Goal: Check status: Check status

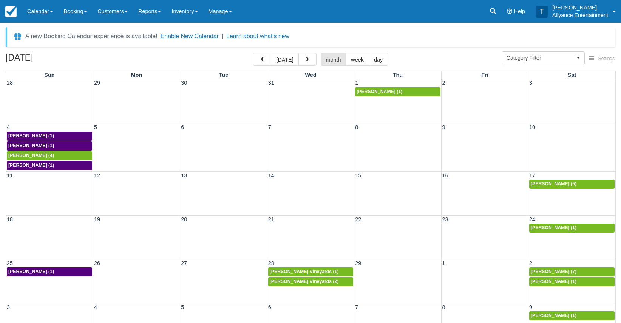
select select
click at [279, 60] on button "today" at bounding box center [285, 59] width 28 height 13
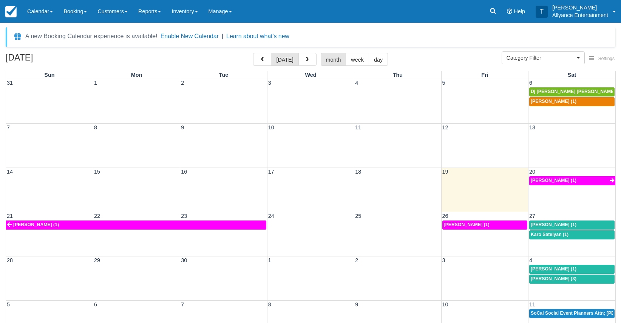
select select
click at [307, 57] on span "button" at bounding box center [307, 59] width 5 height 5
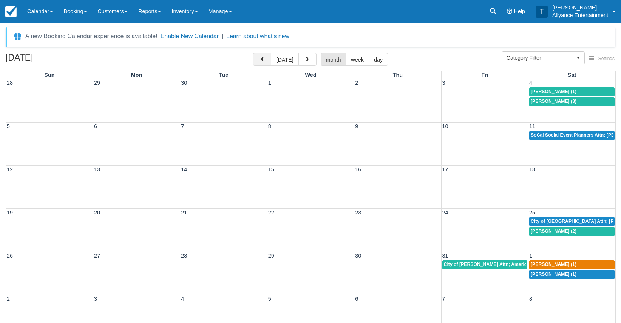
click at [262, 57] on button "button" at bounding box center [262, 59] width 18 height 13
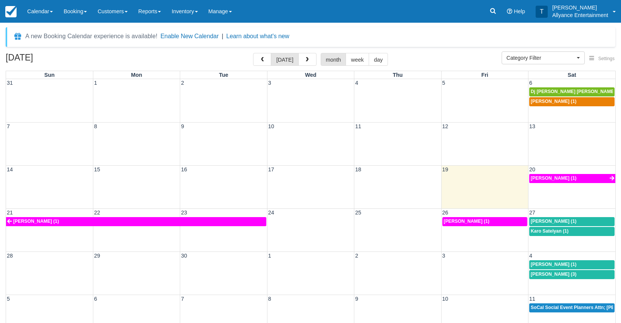
click at [552, 237] on div "21 22 23 24 25 26 27 Jose A Barros (1) Jose A Barros (1) Angela Arista (1) Karo…" at bounding box center [311, 229] width 610 height 43
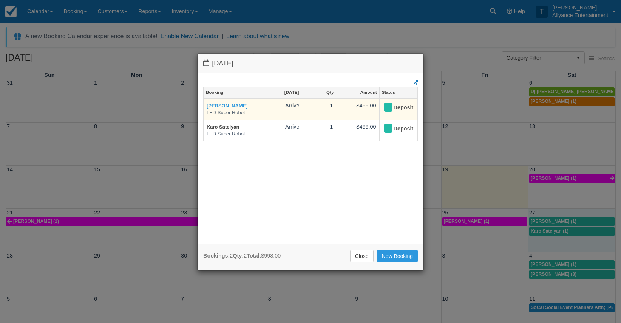
click at [228, 105] on link "[PERSON_NAME]" at bounding box center [227, 106] width 41 height 6
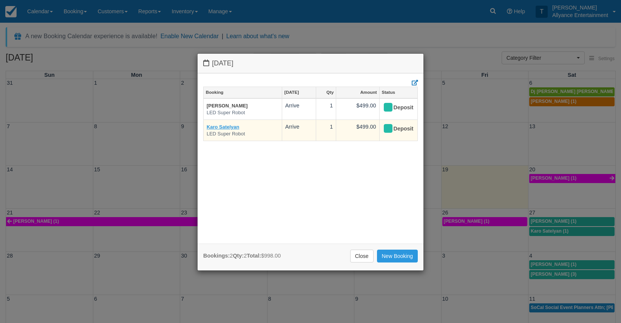
click at [232, 125] on link "Karo Satelyan" at bounding box center [223, 127] width 32 height 6
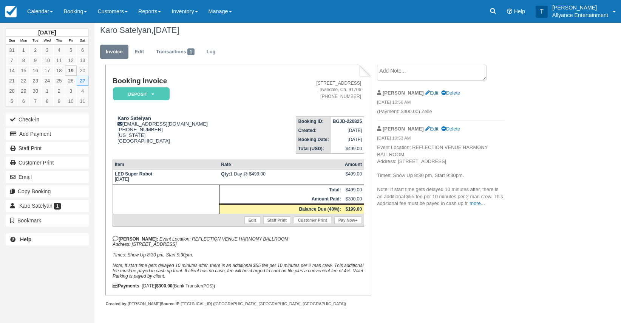
scroll to position [6, 0]
